Goal: Task Accomplishment & Management: Use online tool/utility

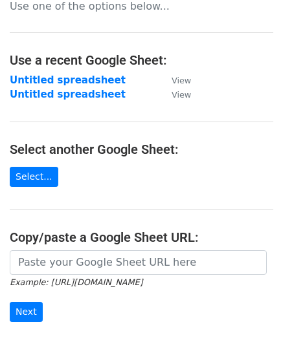
scroll to position [129, 0]
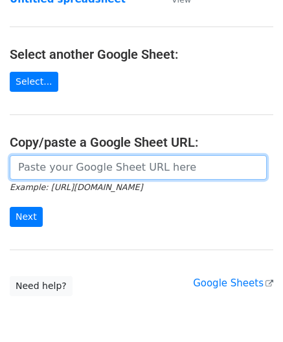
click at [57, 168] on input "url" at bounding box center [138, 167] width 257 height 25
paste input "[URL][DOMAIN_NAME]"
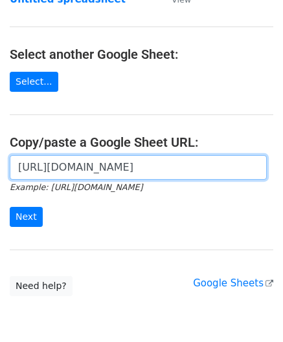
scroll to position [0, 274]
type input "[URL][DOMAIN_NAME]"
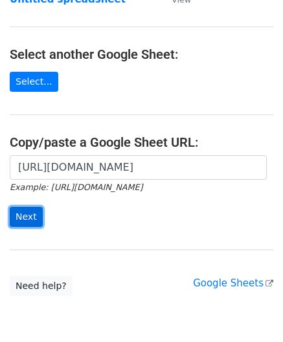
click at [25, 215] on input "Next" at bounding box center [26, 217] width 33 height 20
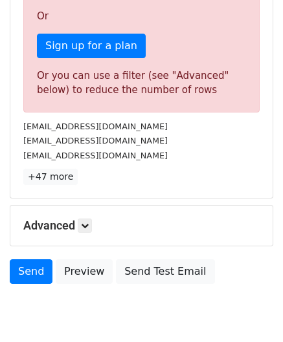
scroll to position [428, 0]
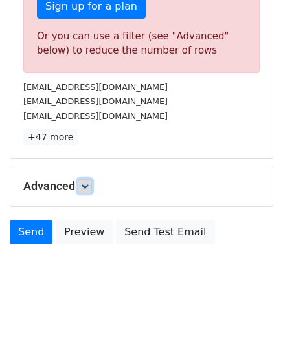
click at [85, 182] on icon at bounding box center [85, 186] width 8 height 8
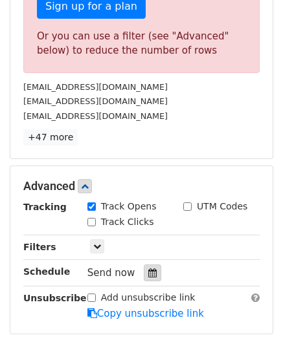
click at [149, 268] on icon at bounding box center [152, 272] width 8 height 9
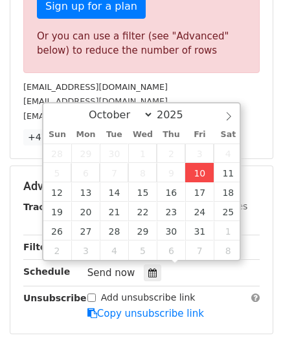
type input "[DATE] 12:00"
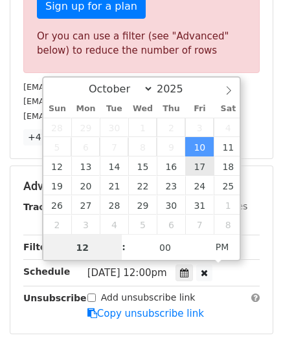
paste input "0"
type input "10"
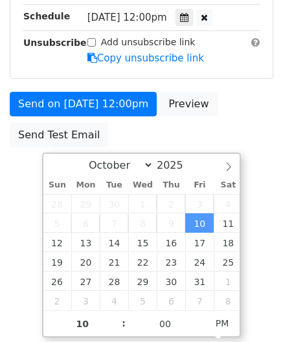
type input "[DATE] 22:00"
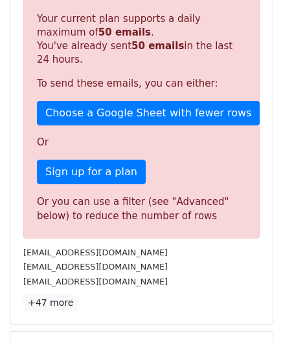
scroll to position [593, 0]
